Goal: Information Seeking & Learning: Learn about a topic

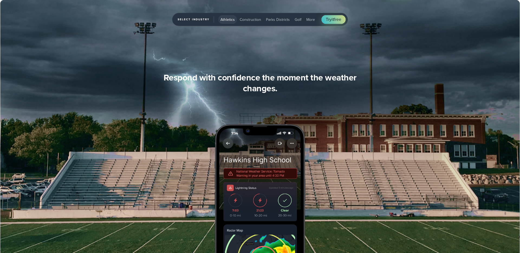
scroll to position [558, 0]
click at [295, 17] on span "Golf" at bounding box center [298, 20] width 7 height 6
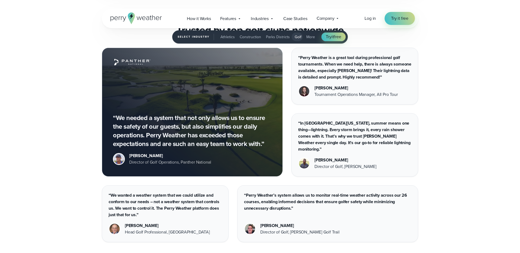
scroll to position [1549, 0]
